Goal: Task Accomplishment & Management: Use online tool/utility

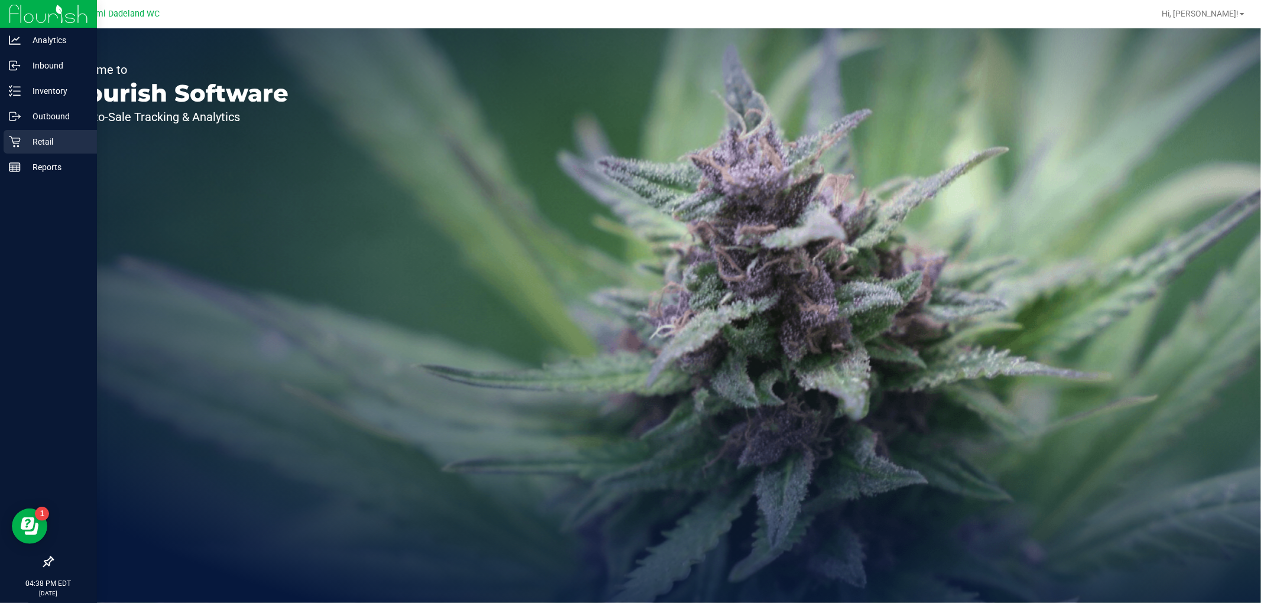
click at [68, 152] on div "Retail" at bounding box center [50, 142] width 93 height 24
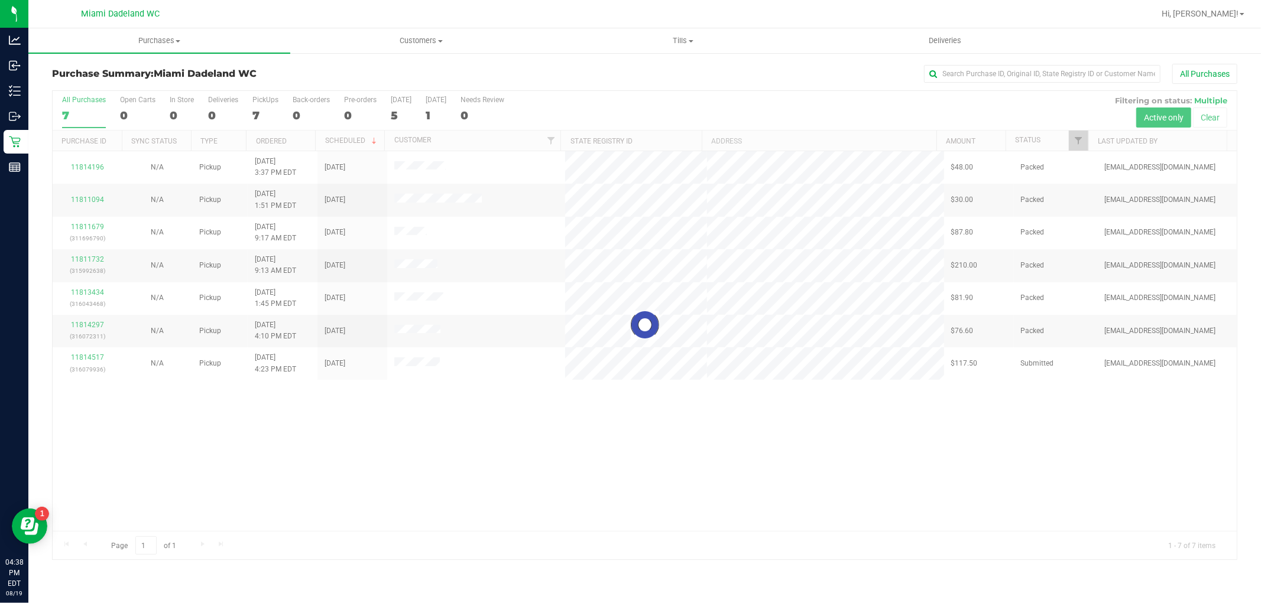
drag, startPoint x: 532, startPoint y: 421, endPoint x: 485, endPoint y: 418, distance: 47.4
click at [532, 423] on div at bounding box center [645, 325] width 1184 height 469
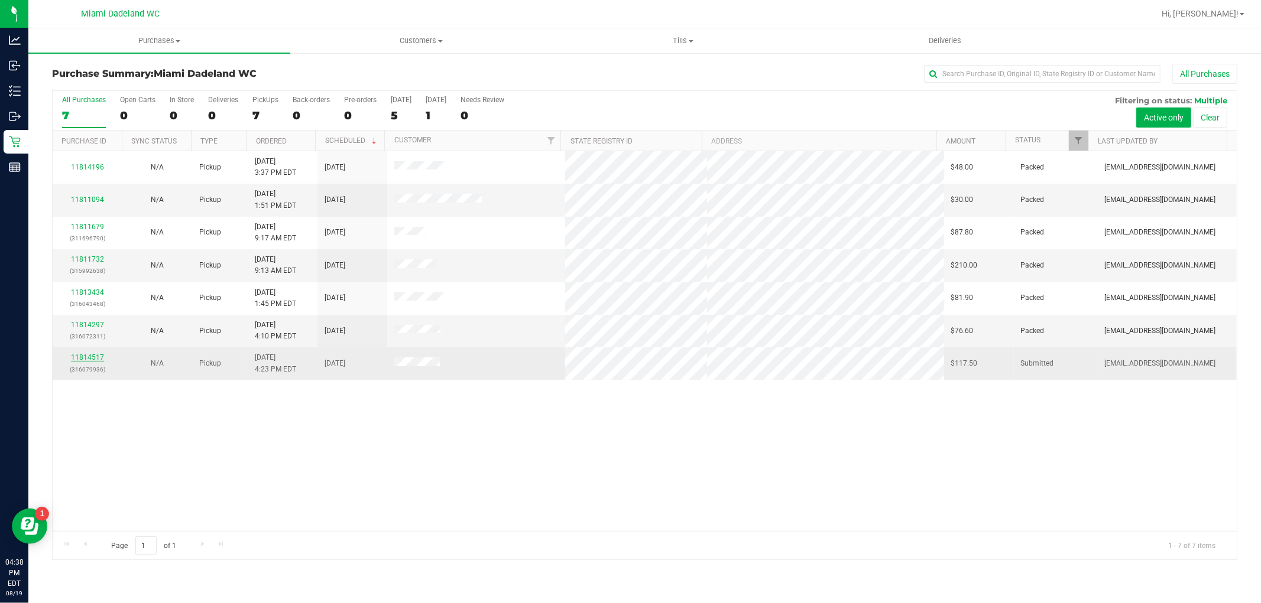
click at [84, 359] on link "11814517" at bounding box center [87, 357] width 33 height 8
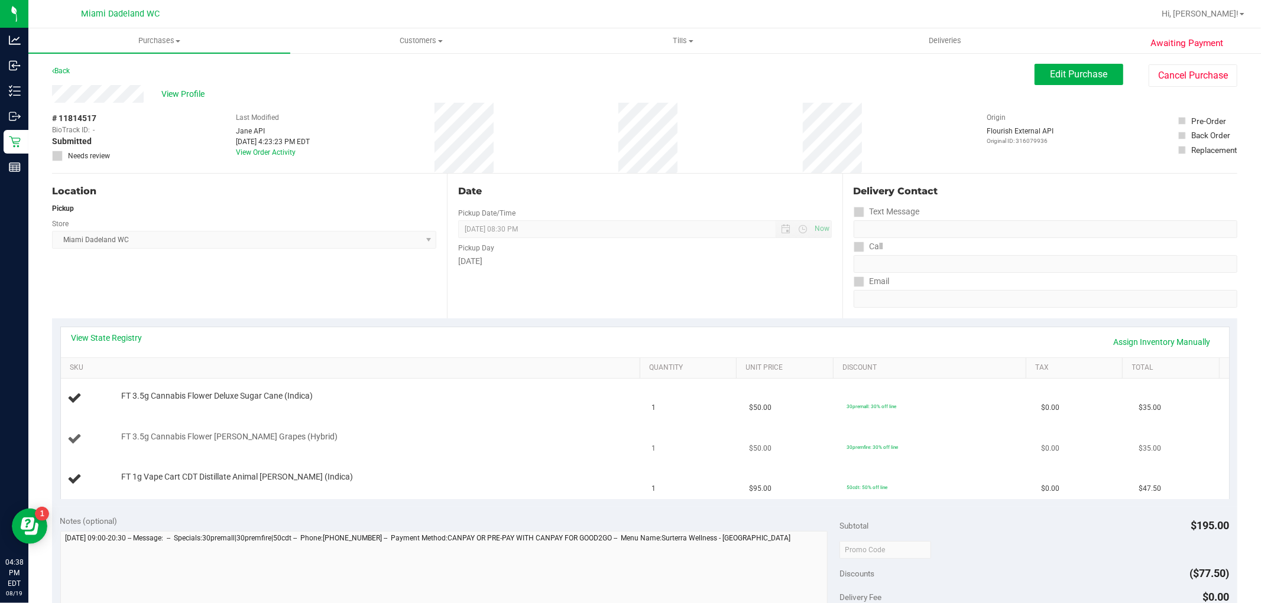
click at [544, 432] on div "FT 3.5g Cannabis Flower [PERSON_NAME] Grapes (Hybrid)" at bounding box center [374, 437] width 519 height 12
click at [556, 424] on td "FT 3.5g Cannabis Flower [PERSON_NAME] Grapes (Hybrid)" at bounding box center [353, 440] width 584 height 40
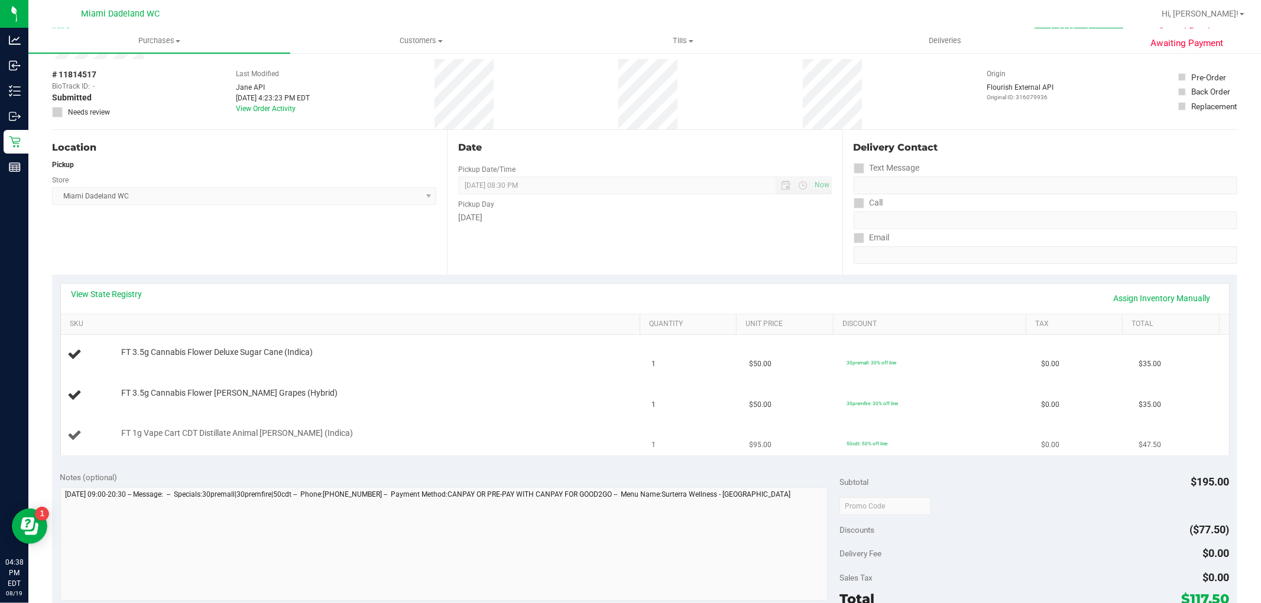
scroll to position [66, 0]
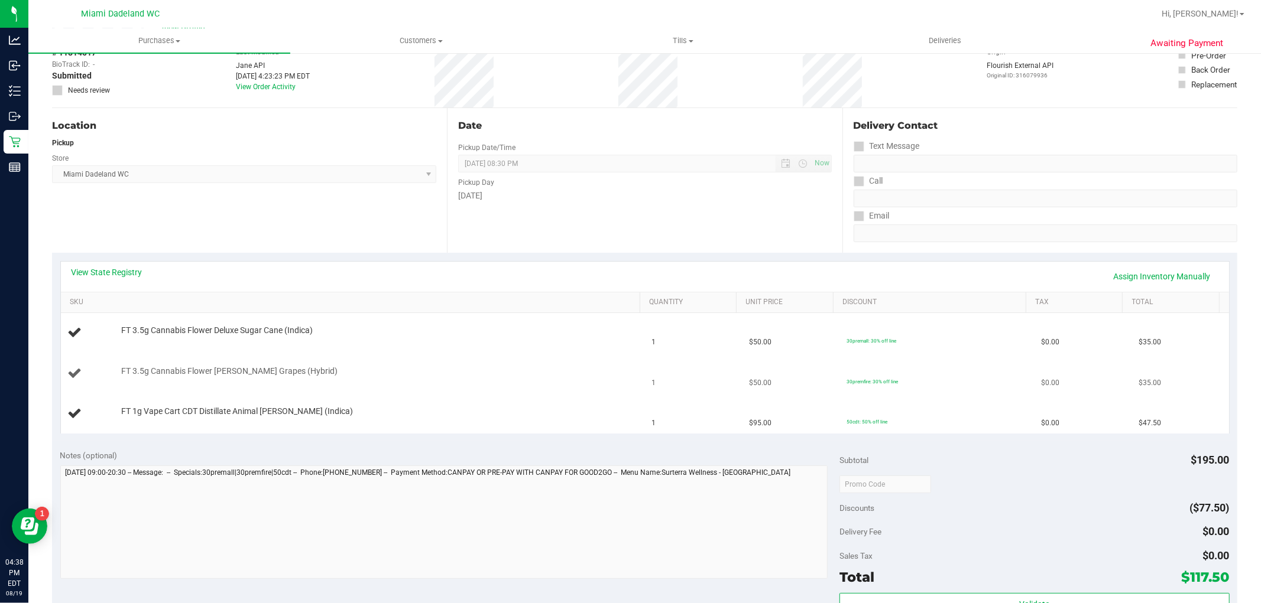
click at [539, 375] on div "FT 3.5g Cannabis Flower [PERSON_NAME] Grapes (Hybrid)" at bounding box center [374, 372] width 519 height 12
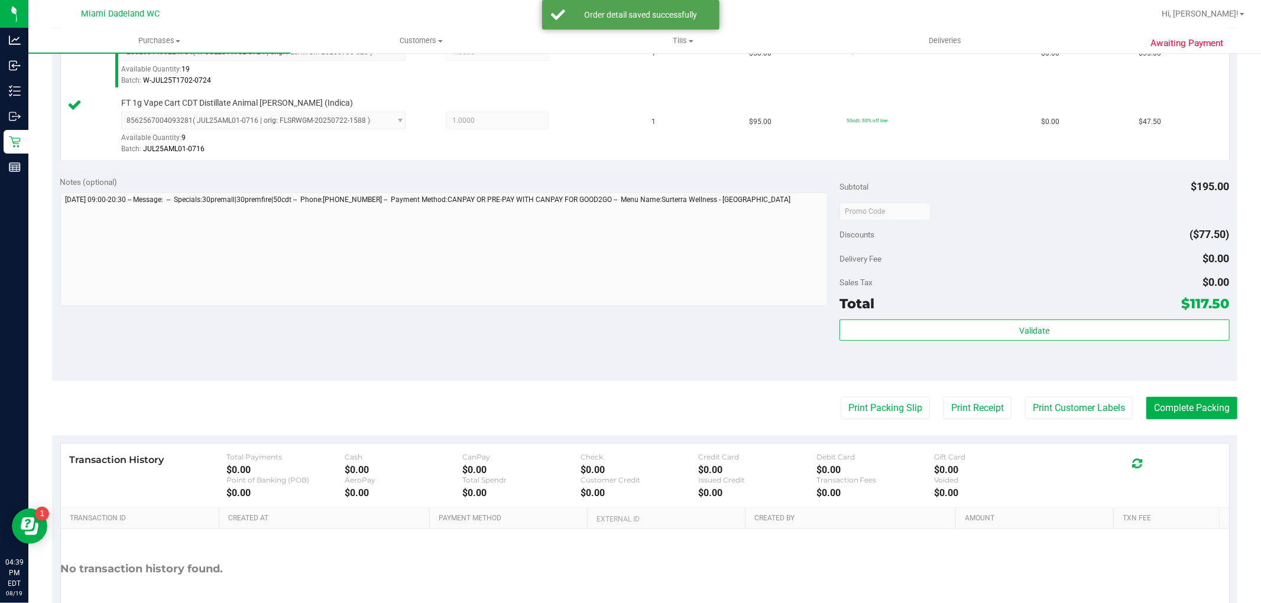
scroll to position [501, 0]
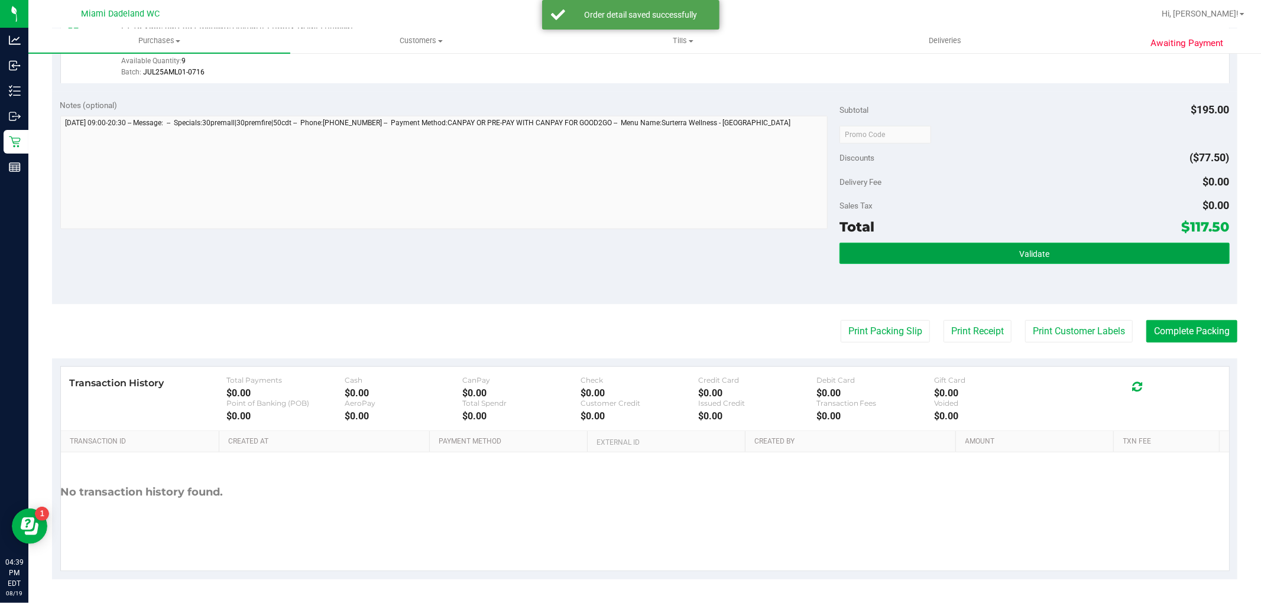
click at [1091, 260] on button "Validate" at bounding box center [1034, 253] width 390 height 21
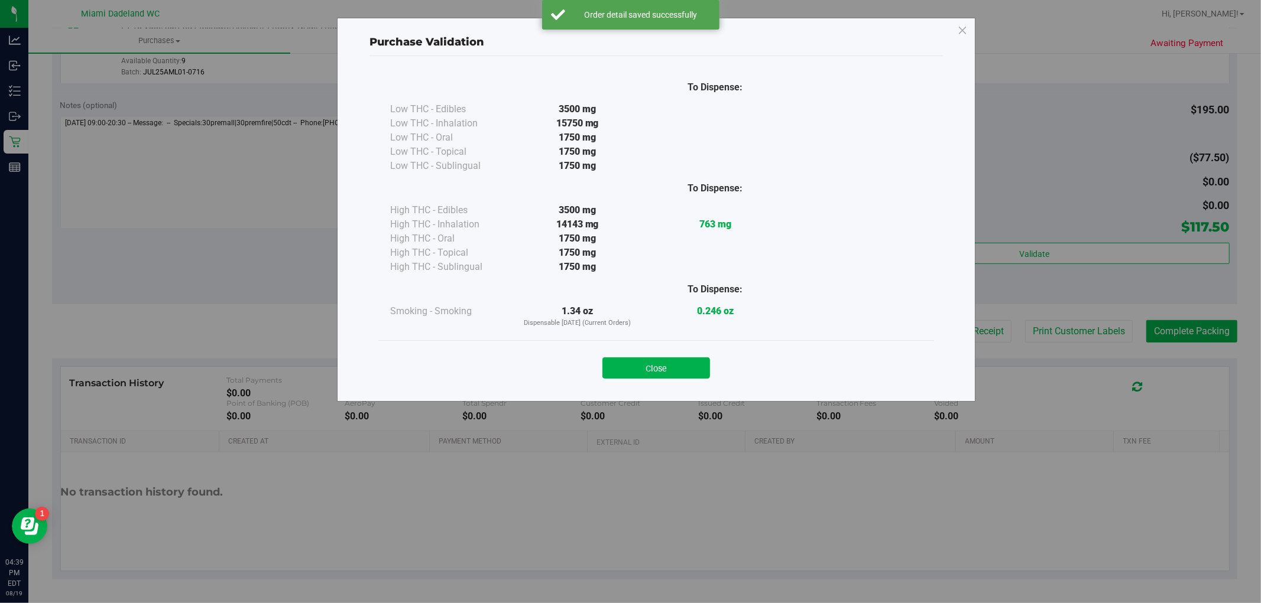
click at [862, 350] on div "Close" at bounding box center [656, 365] width 538 height 30
click at [676, 365] on button "Close" at bounding box center [656, 368] width 108 height 21
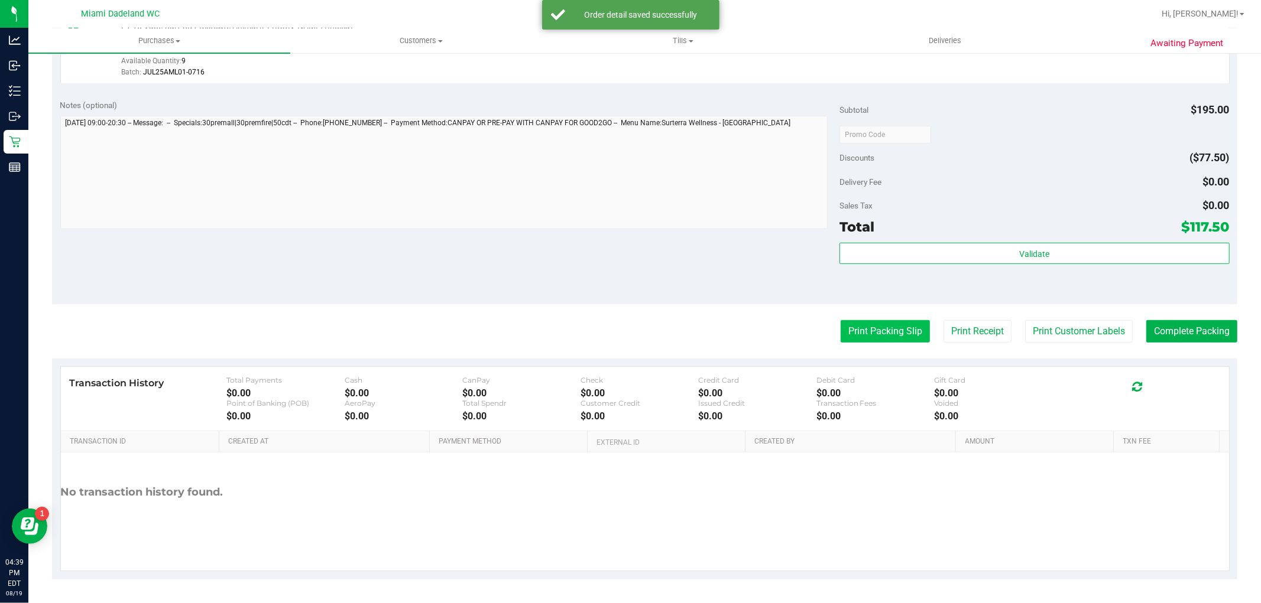
click at [862, 331] on button "Print Packing Slip" at bounding box center [884, 331] width 89 height 22
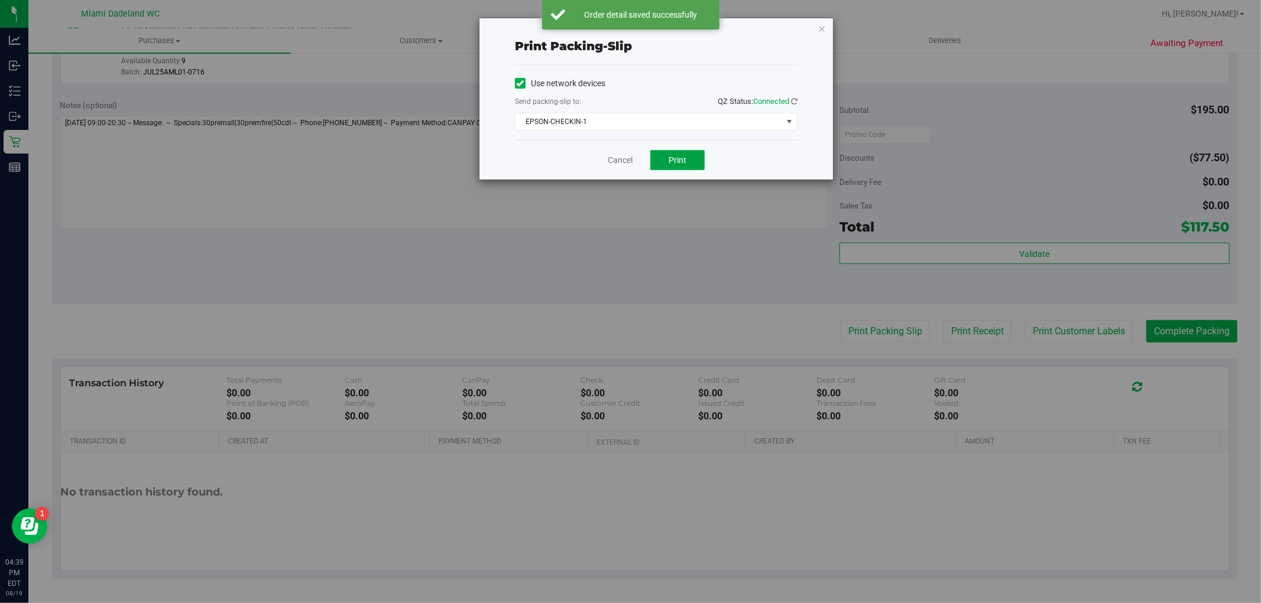
click at [675, 170] on button "Print" at bounding box center [677, 160] width 54 height 20
click at [726, 114] on span "EPSON-CHECKIN-1" at bounding box center [648, 121] width 267 height 17
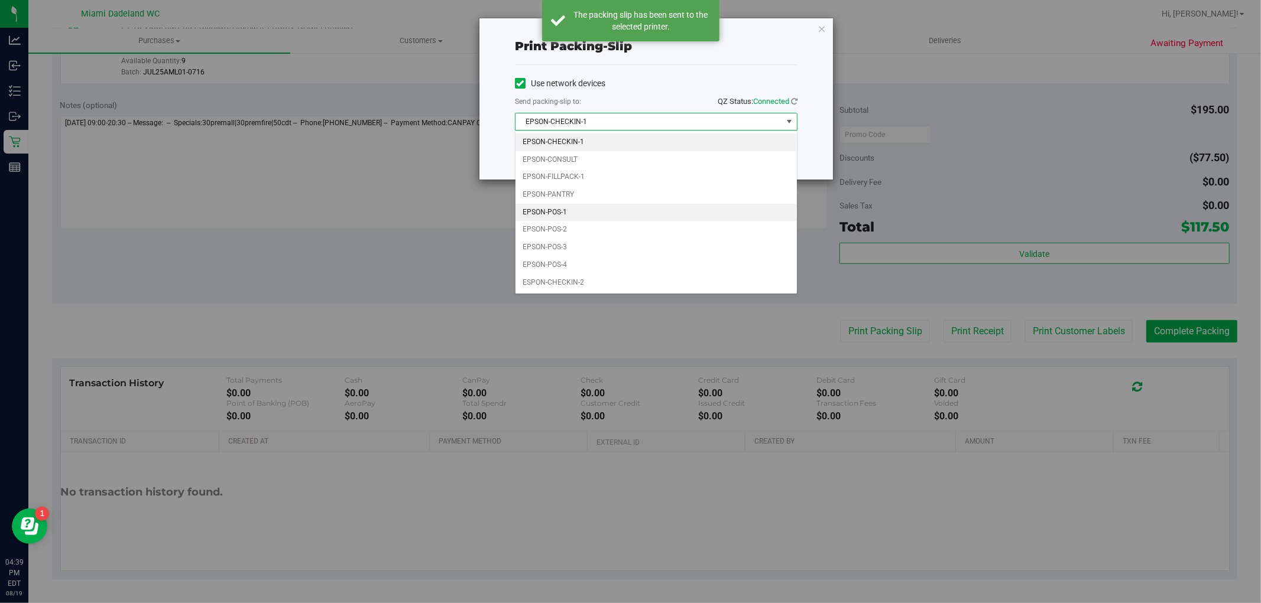
click at [589, 213] on li "EPSON-POS-1" at bounding box center [655, 213] width 281 height 18
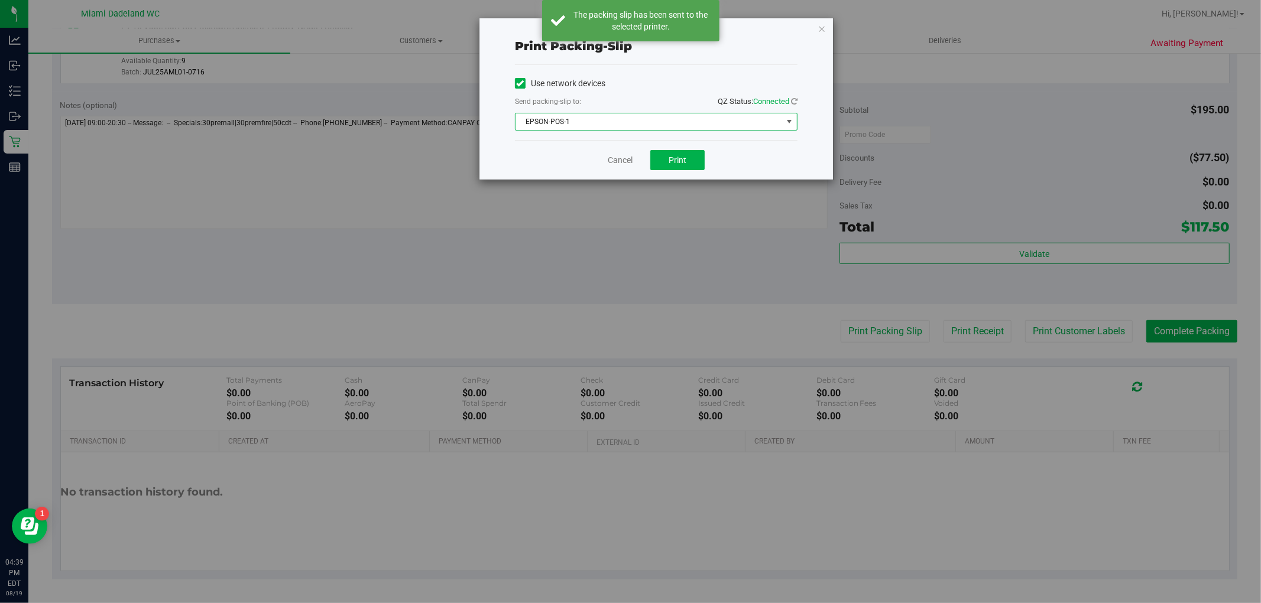
click at [680, 121] on span "EPSON-POS-1" at bounding box center [648, 121] width 267 height 17
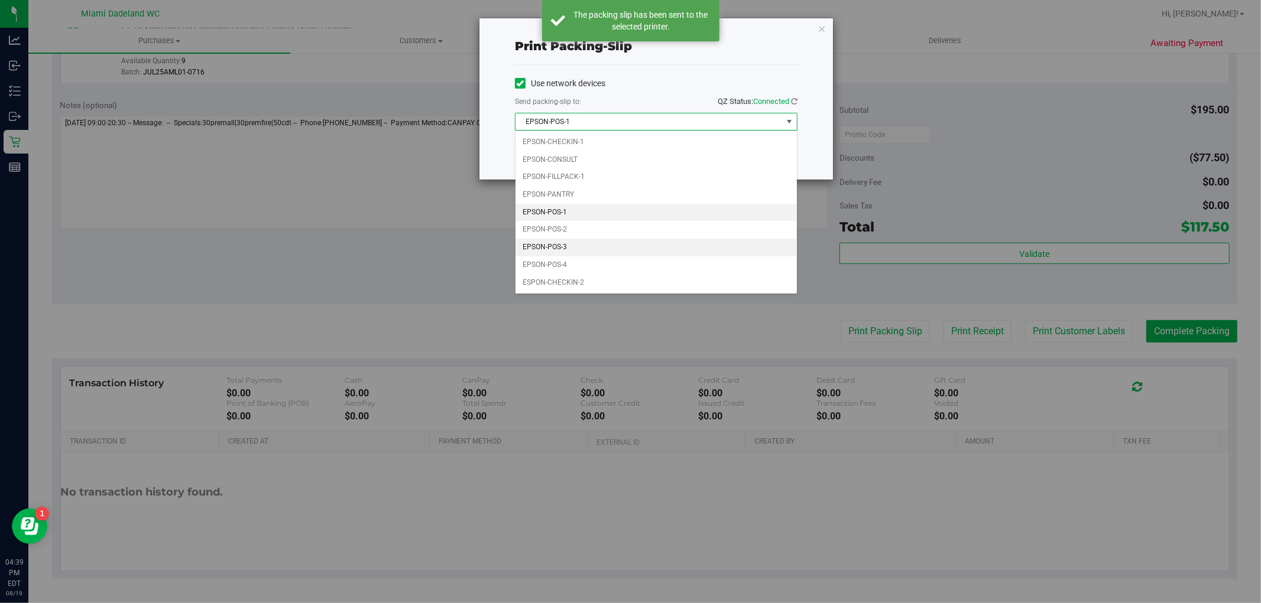
click at [586, 248] on li "EPSON-POS-3" at bounding box center [655, 248] width 281 height 18
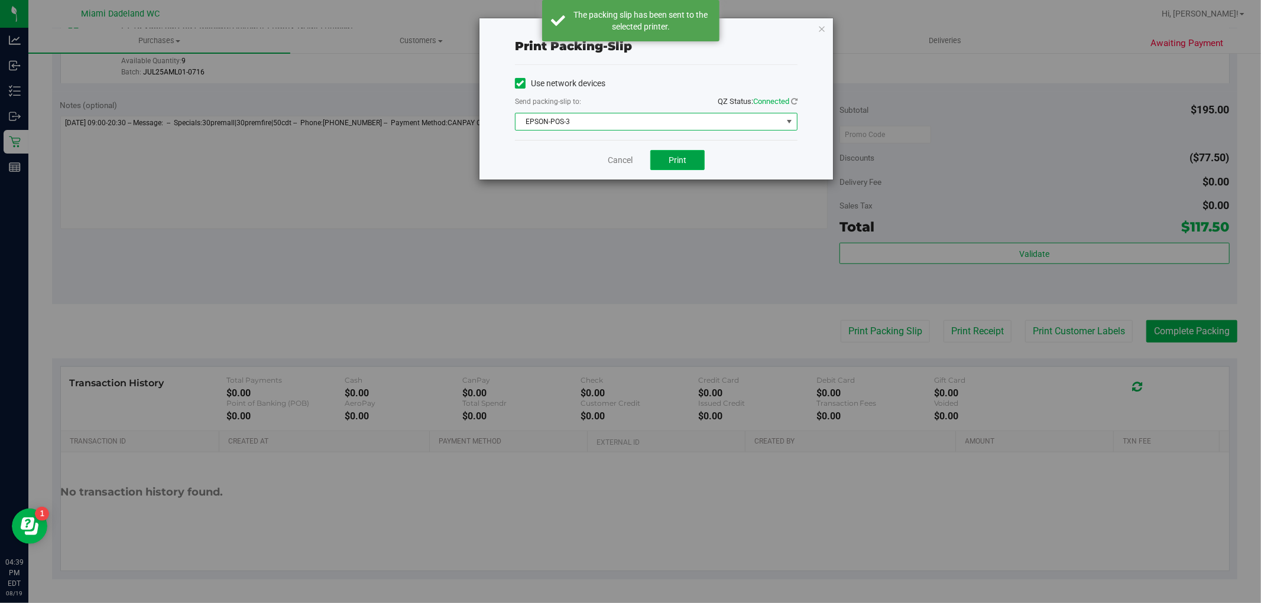
click at [684, 167] on button "Print" at bounding box center [677, 160] width 54 height 20
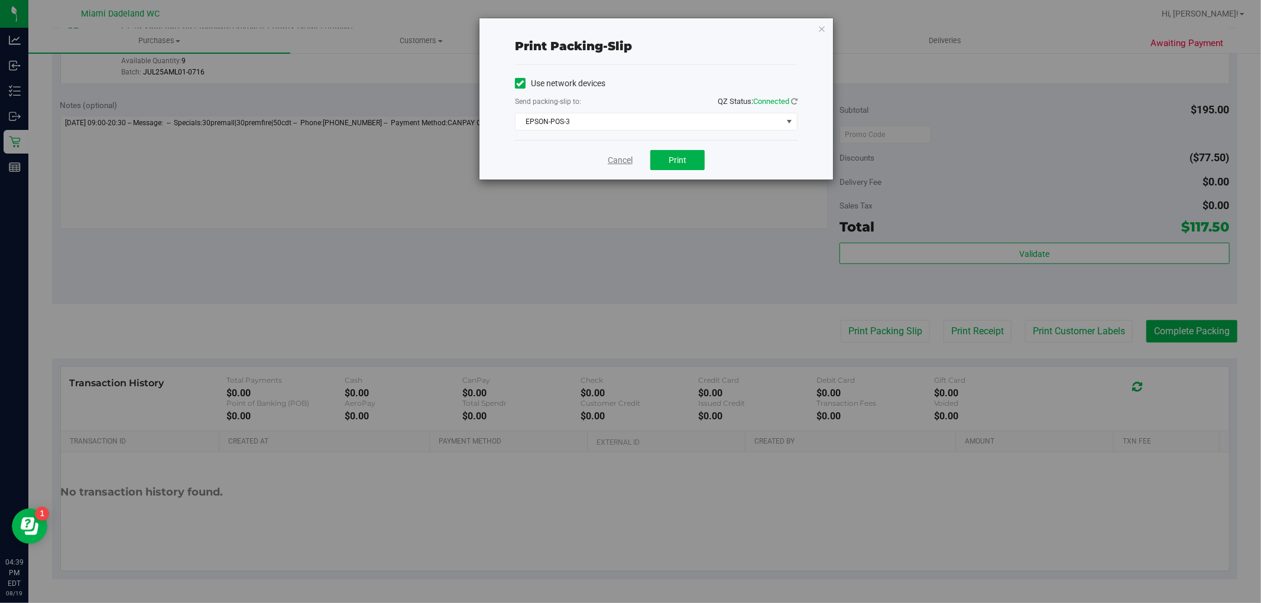
click at [628, 158] on link "Cancel" at bounding box center [620, 160] width 25 height 12
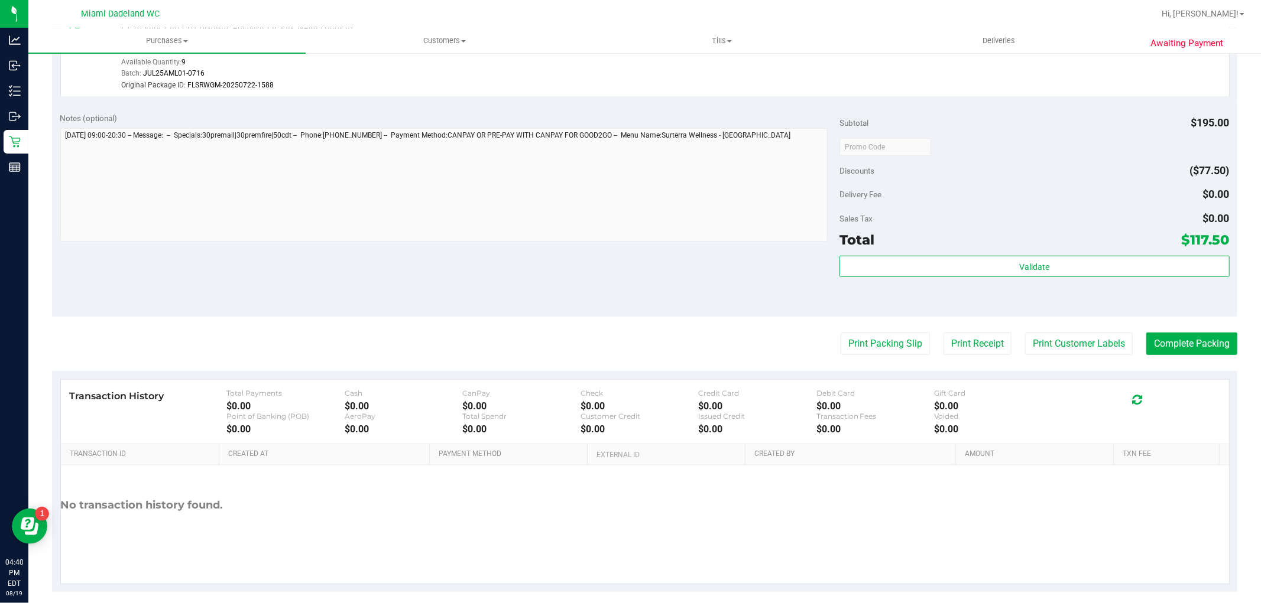
scroll to position [535, 0]
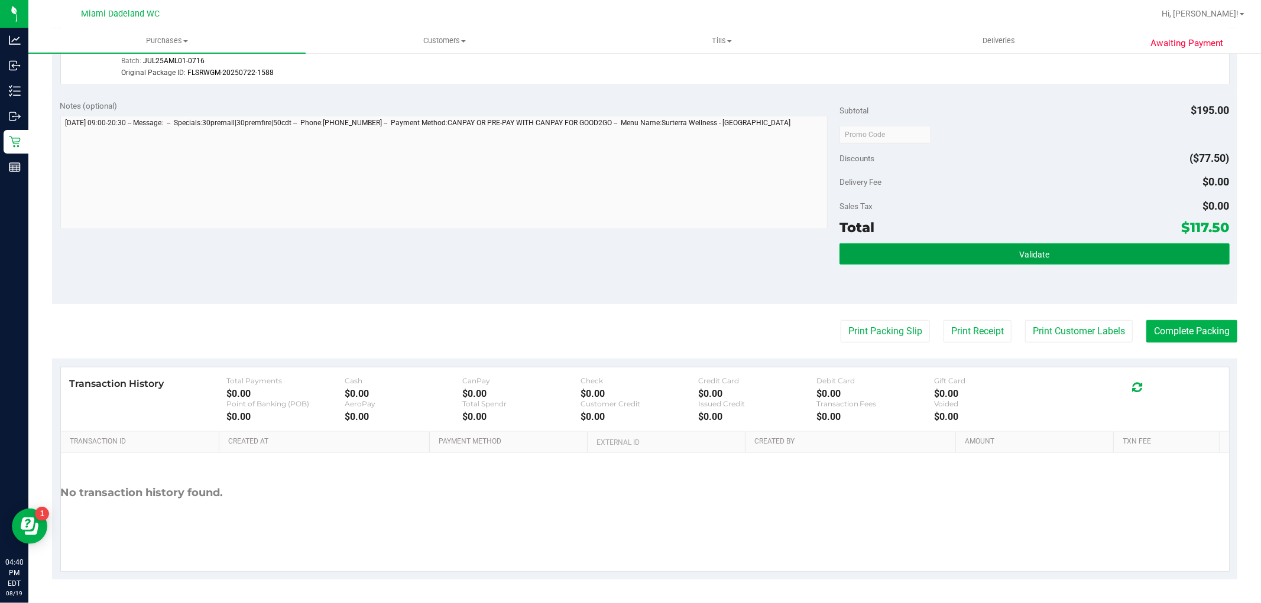
click at [1032, 246] on button "Validate" at bounding box center [1034, 254] width 390 height 21
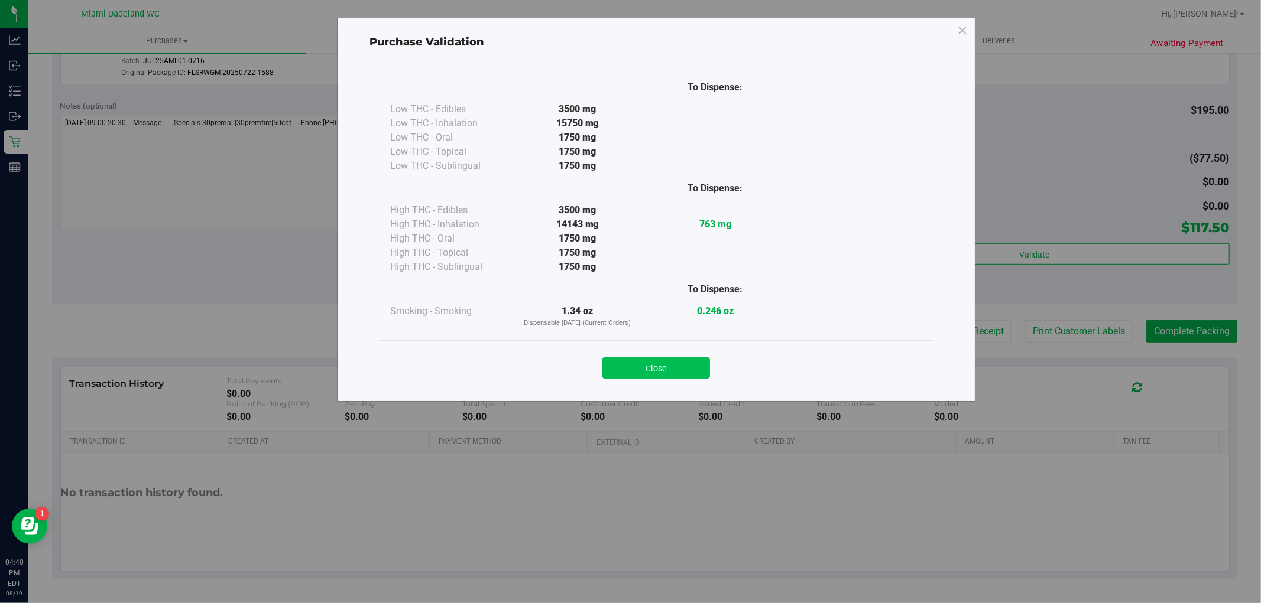
click at [675, 368] on button "Close" at bounding box center [656, 368] width 108 height 21
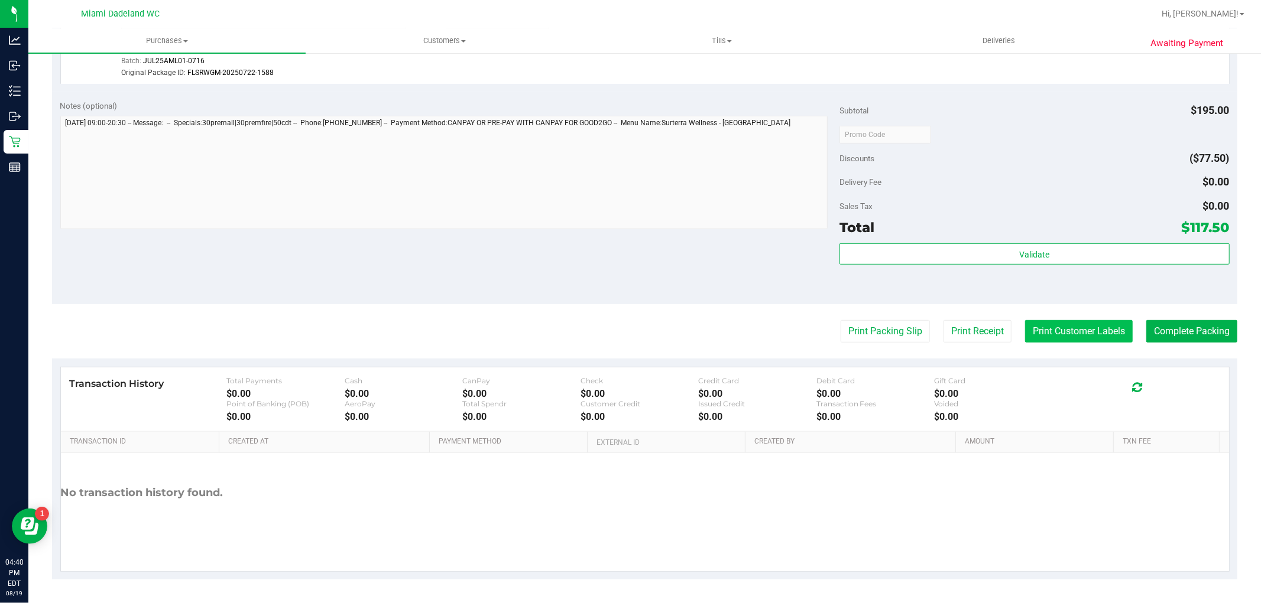
click at [1073, 338] on button "Print Customer Labels" at bounding box center [1079, 331] width 108 height 22
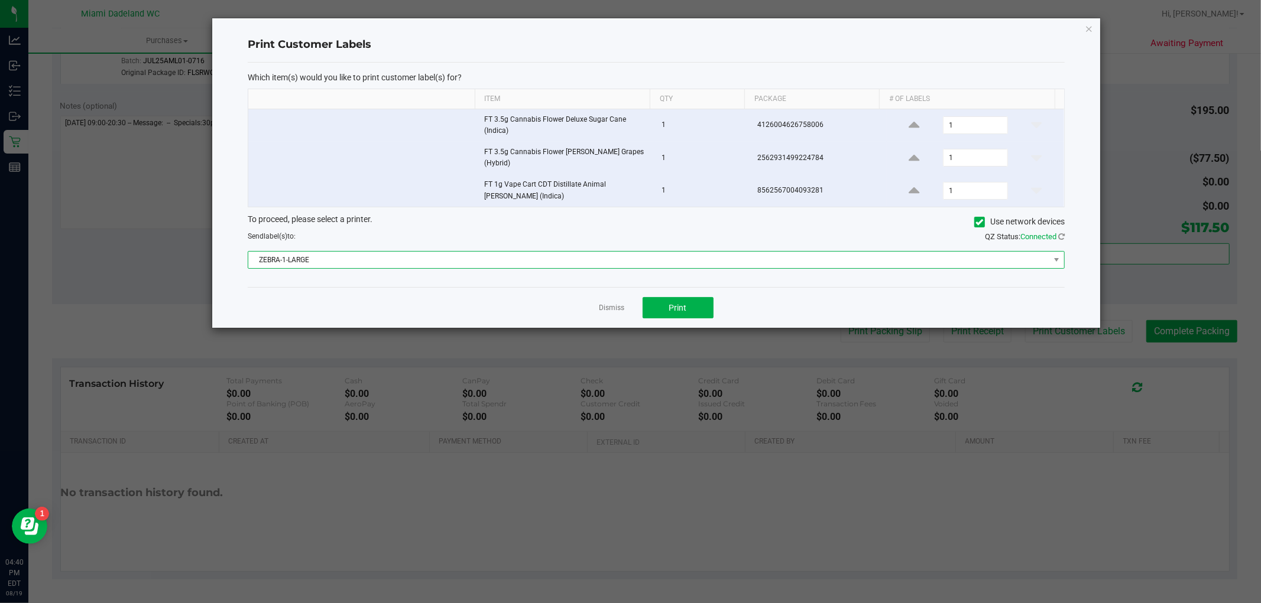
click at [641, 252] on span "ZEBRA-1-LARGE" at bounding box center [648, 260] width 801 height 17
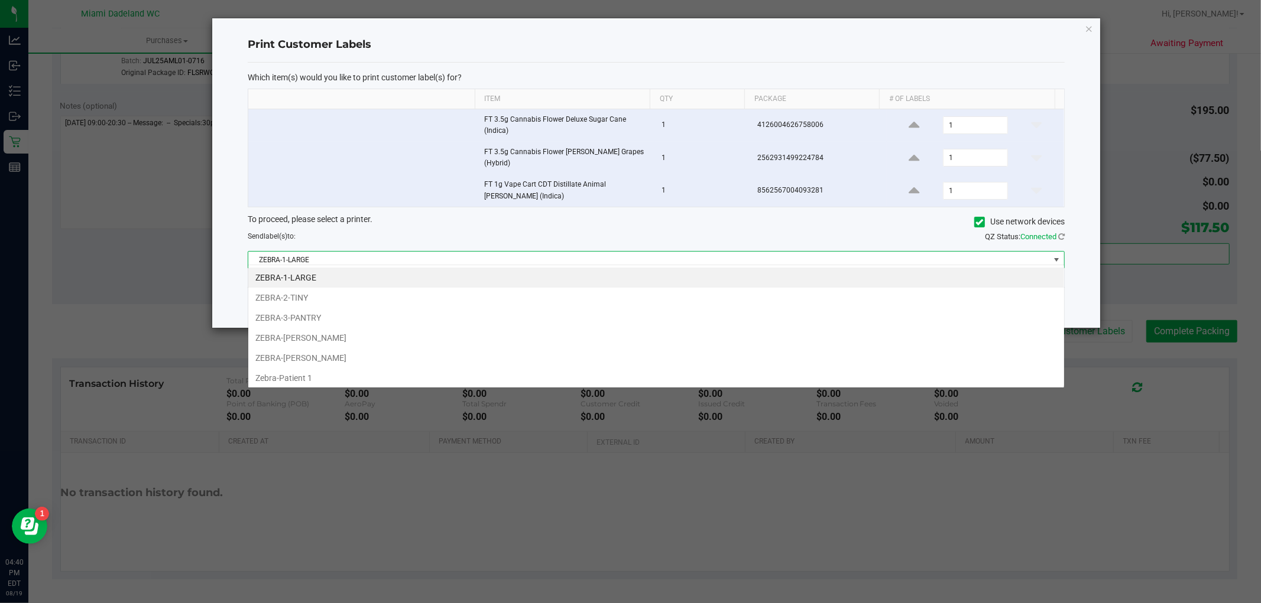
scroll to position [18, 817]
click at [346, 352] on li "ZEBRA-[PERSON_NAME]" at bounding box center [656, 358] width 816 height 20
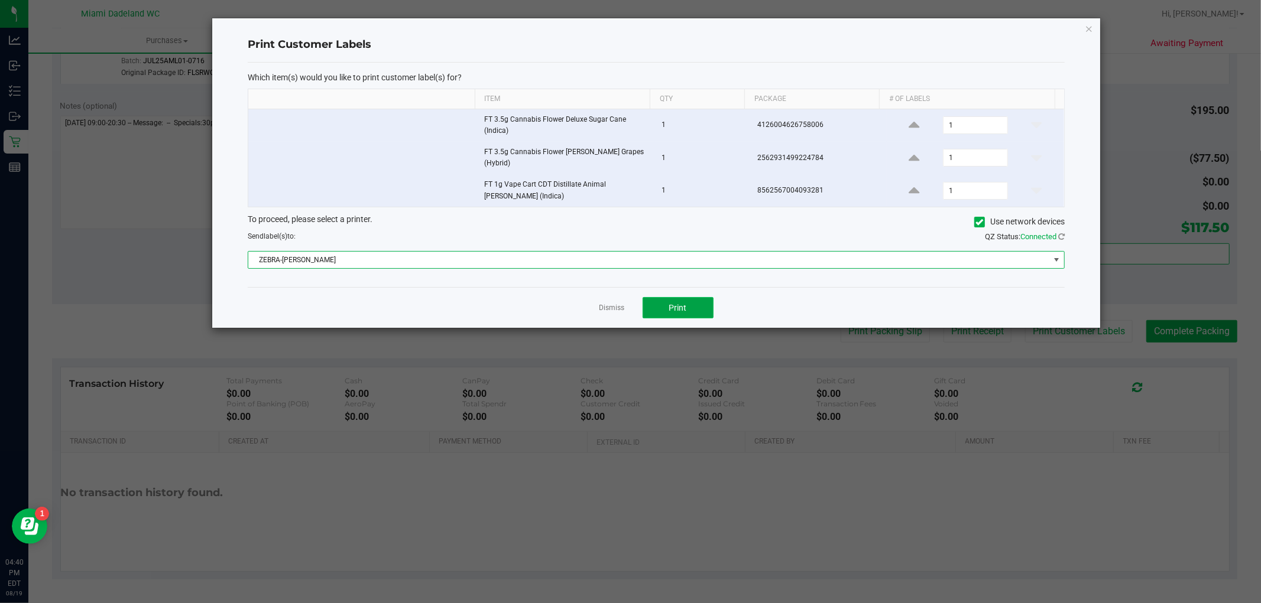
click at [677, 303] on span "Print" at bounding box center [678, 307] width 18 height 9
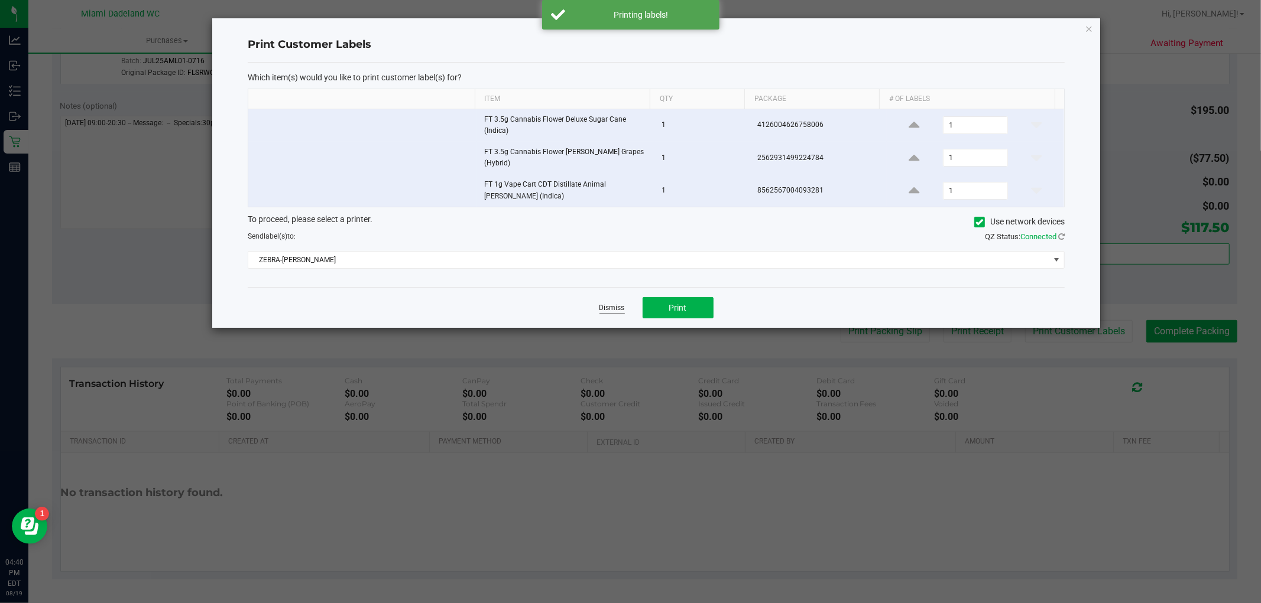
click at [622, 304] on link "Dismiss" at bounding box center [611, 308] width 25 height 10
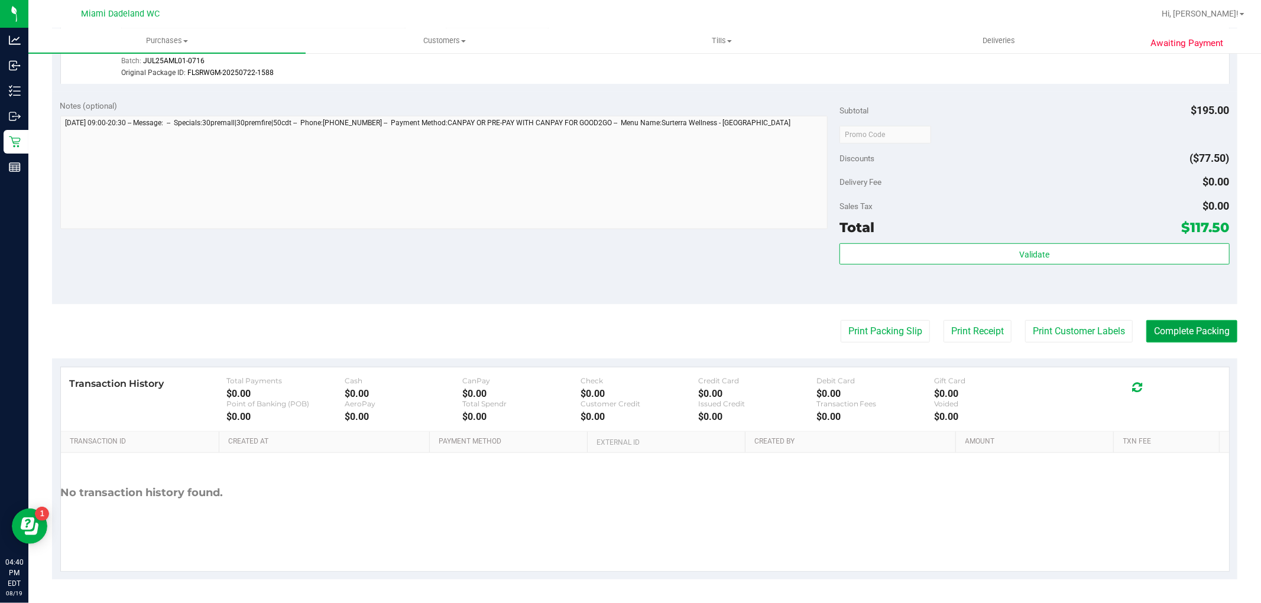
click at [1192, 335] on button "Complete Packing" at bounding box center [1191, 331] width 91 height 22
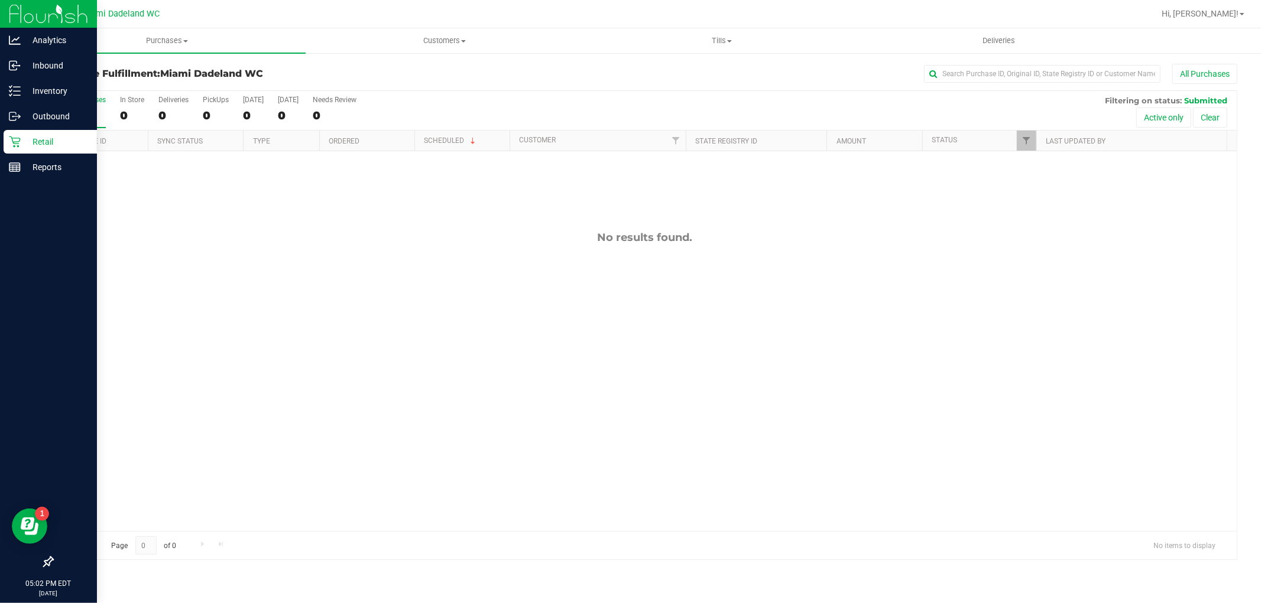
click at [33, 148] on p "Retail" at bounding box center [56, 142] width 71 height 14
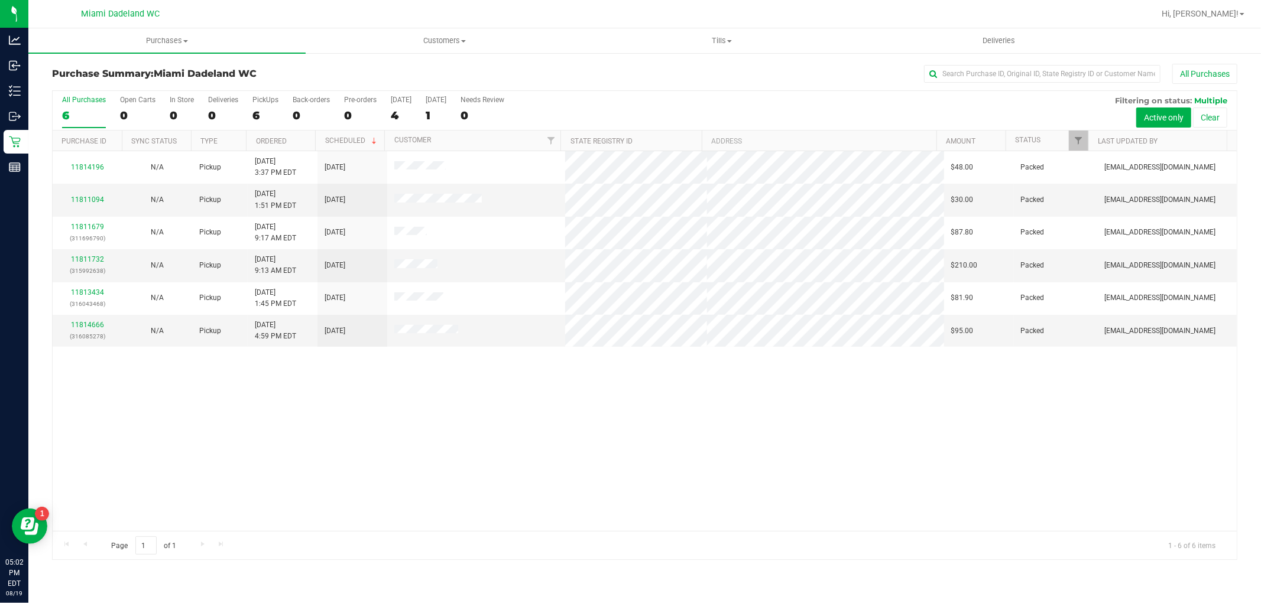
click at [770, 395] on div "11814196 N/A Pickup [DATE] 3:37 PM EDT 8/22/2025 $48.00 Packed [EMAIL_ADDRESS][…" at bounding box center [645, 341] width 1184 height 380
click at [915, 420] on div "11814196 N/A Pickup [DATE] 3:37 PM EDT 8/22/2025 $48.00 Packed [EMAIL_ADDRESS][…" at bounding box center [645, 341] width 1184 height 380
